Goal: Task Accomplishment & Management: Complete application form

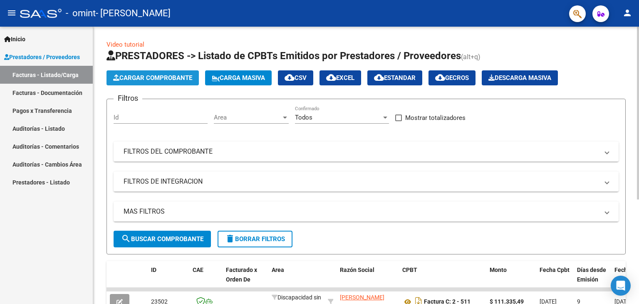
click at [181, 77] on span "Cargar Comprobante" at bounding box center [152, 77] width 79 height 7
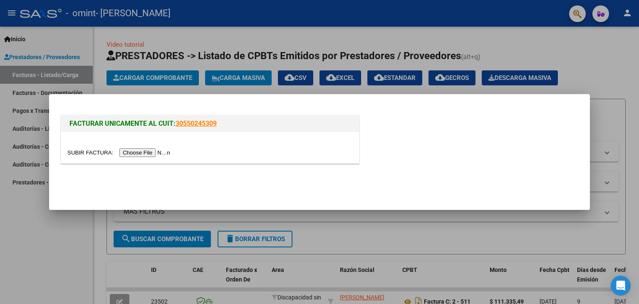
click at [146, 150] on input "file" at bounding box center [119, 152] width 105 height 9
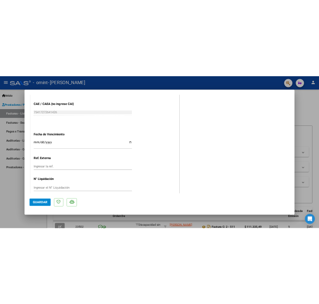
scroll to position [439, 0]
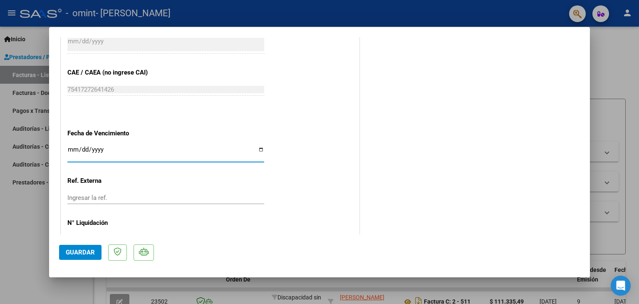
click at [257, 149] on input "Ingresar la fecha" at bounding box center [165, 152] width 197 height 13
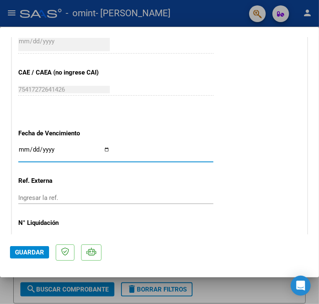
scroll to position [449, 0]
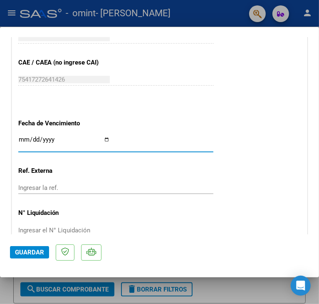
click at [89, 139] on input "Ingresar la fecha" at bounding box center [63, 142] width 91 height 13
click at [110, 138] on input "Ingresar la fecha" at bounding box center [63, 142] width 91 height 13
type input "[DATE]"
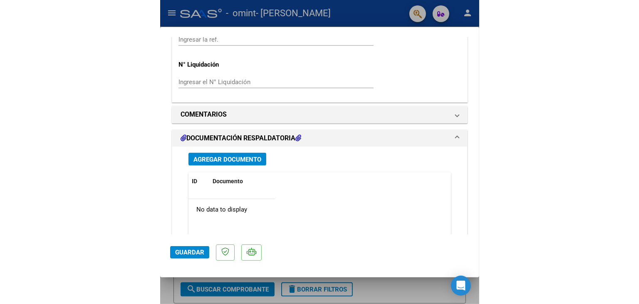
scroll to position [599, 0]
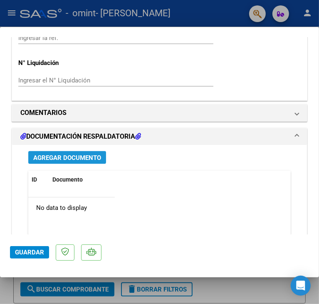
click at [70, 155] on span "Agregar Documento" at bounding box center [67, 157] width 68 height 7
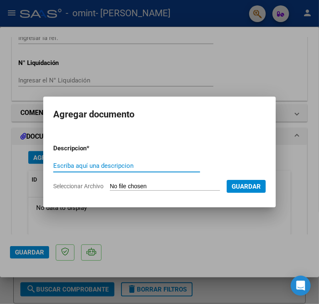
click at [80, 164] on input "Escriba aquí una descripcion" at bounding box center [126, 165] width 147 height 7
type input "PLANILLA DE ASIST SEPTIEMBRE"
click at [118, 183] on input "Seleccionar Archivo" at bounding box center [165, 187] width 110 height 8
type input "C:\fakepath\Asist [PERSON_NAME] [DATE].pdf"
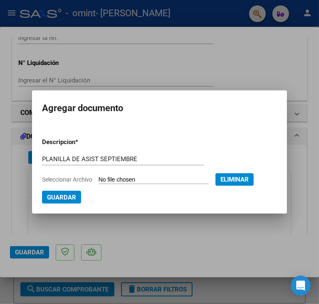
click at [59, 195] on span "Guardar" at bounding box center [61, 196] width 29 height 7
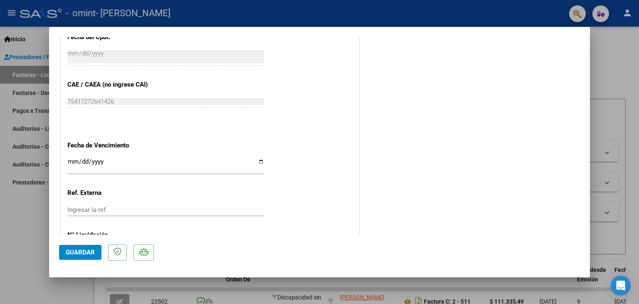
scroll to position [467, 0]
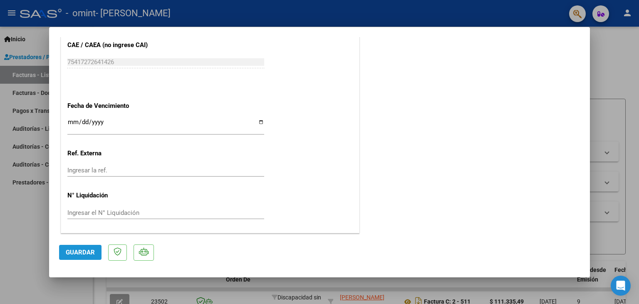
click at [86, 252] on span "Guardar" at bounding box center [80, 251] width 29 height 7
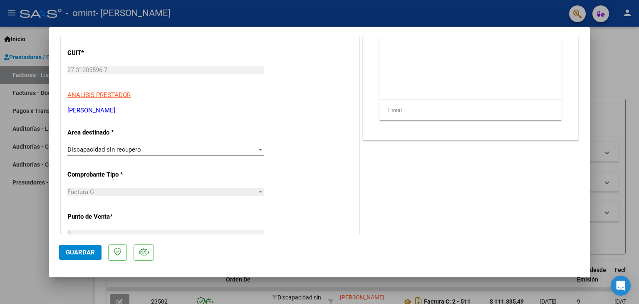
scroll to position [0, 0]
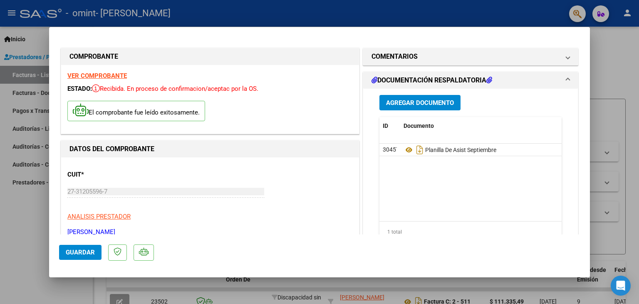
click at [624, 59] on div at bounding box center [319, 152] width 639 height 304
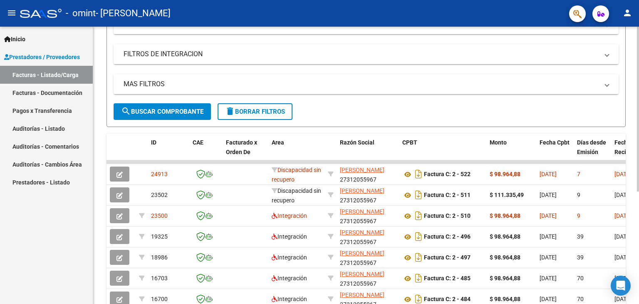
scroll to position [128, 0]
click at [638, 132] on div at bounding box center [638, 187] width 2 height 165
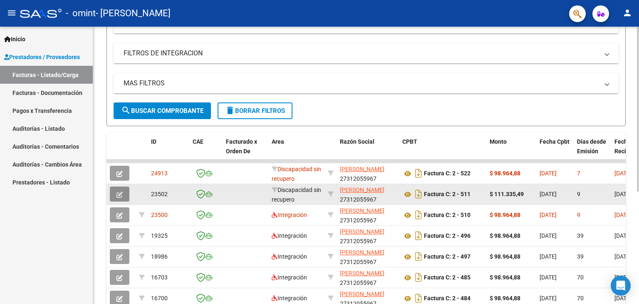
click at [117, 193] on icon "button" at bounding box center [119, 194] width 6 height 6
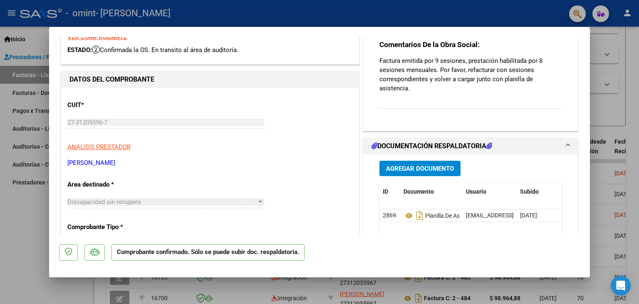
scroll to position [32, 0]
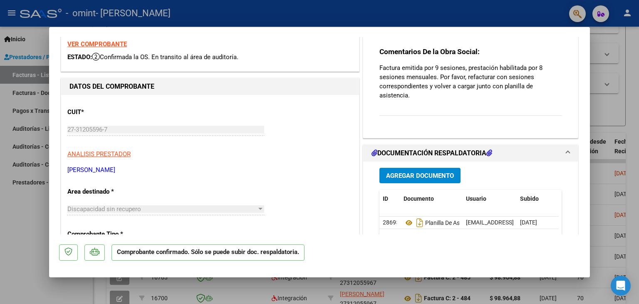
click at [544, 11] on div at bounding box center [319, 152] width 639 height 304
type input "$ 0,00"
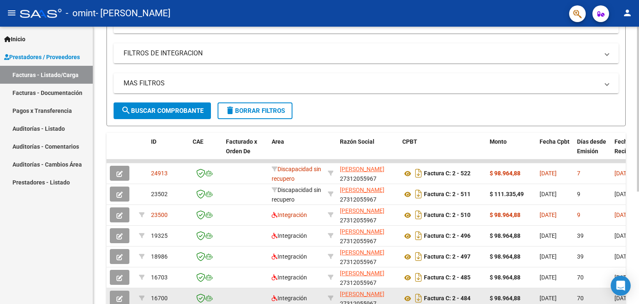
click at [324, 301] on datatable-body-cell at bounding box center [330, 298] width 12 height 20
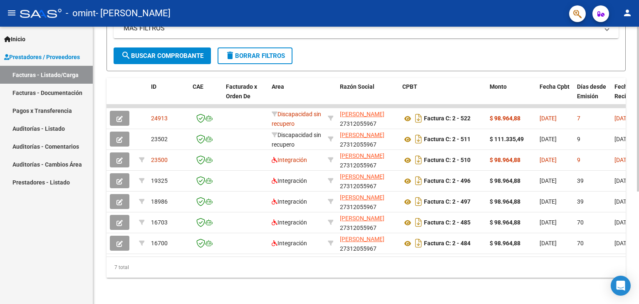
scroll to position [184, 0]
drag, startPoint x: 324, startPoint y: 301, endPoint x: 570, endPoint y: 294, distance: 246.3
click at [570, 294] on div "Video tutorial PRESTADORES -> Listado de CPBTs Emitidos por Prestadores / Prove…" at bounding box center [366, 73] width 546 height 460
click at [516, 274] on div "7 total" at bounding box center [365, 266] width 519 height 21
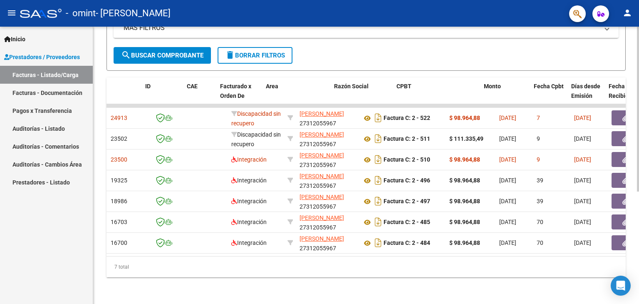
scroll to position [0, 0]
